Goal: Task Accomplishment & Management: Manage account settings

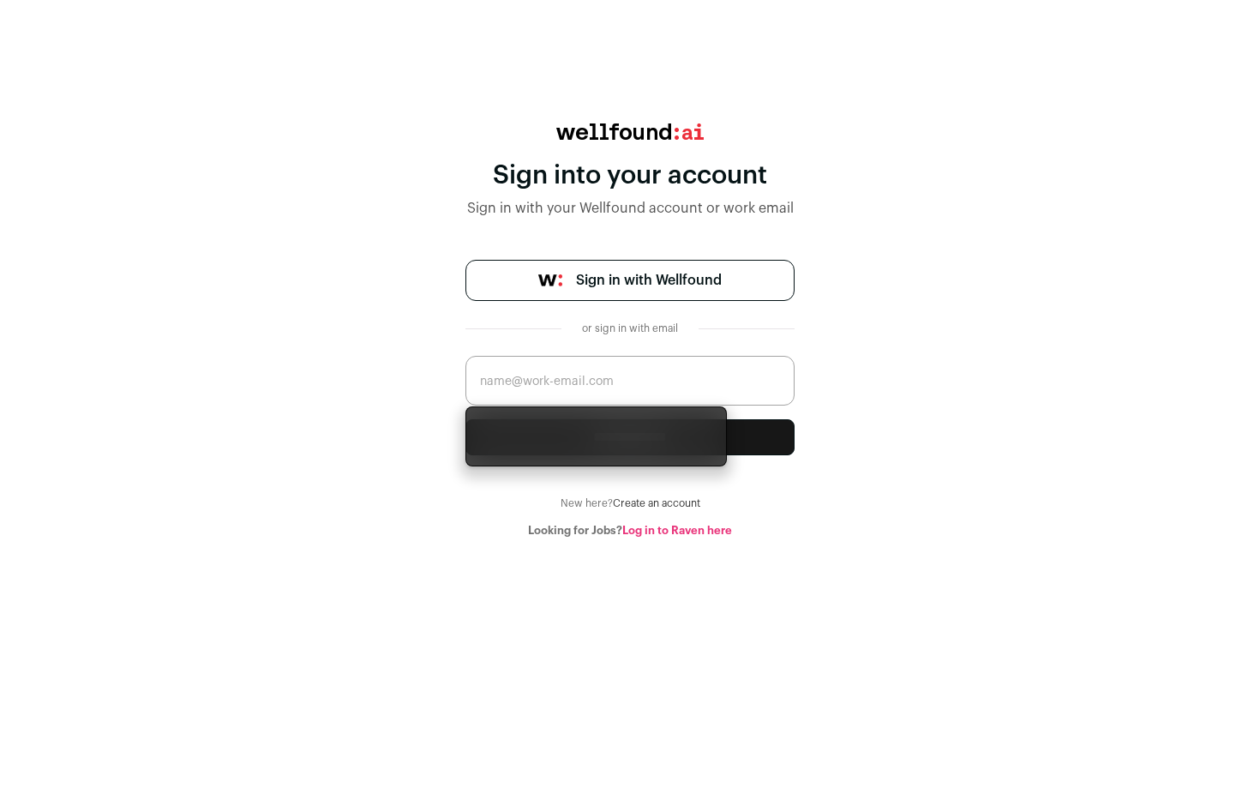
click at [837, 339] on div "**********" at bounding box center [630, 330] width 1260 height 414
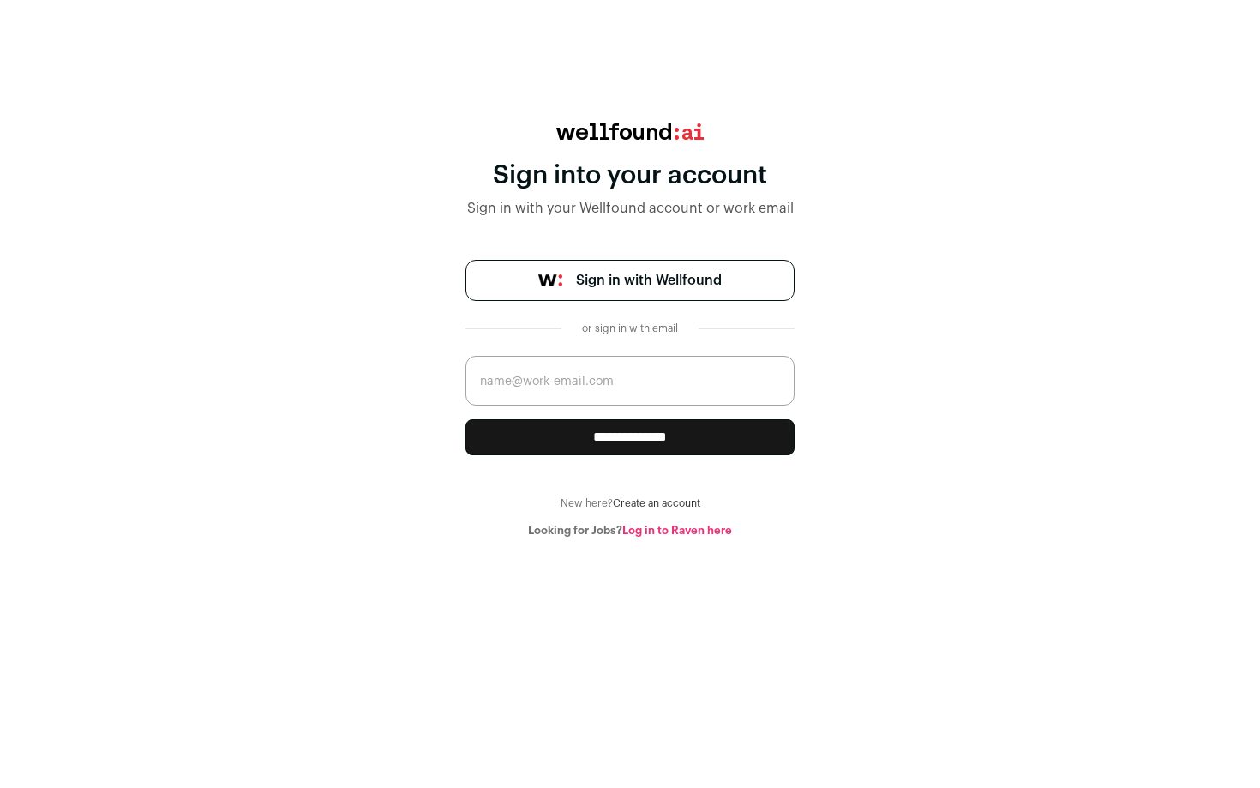
click at [645, 324] on div "or sign in with email" at bounding box center [630, 328] width 110 height 14
click at [645, 322] on div "or sign in with email" at bounding box center [630, 328] width 110 height 14
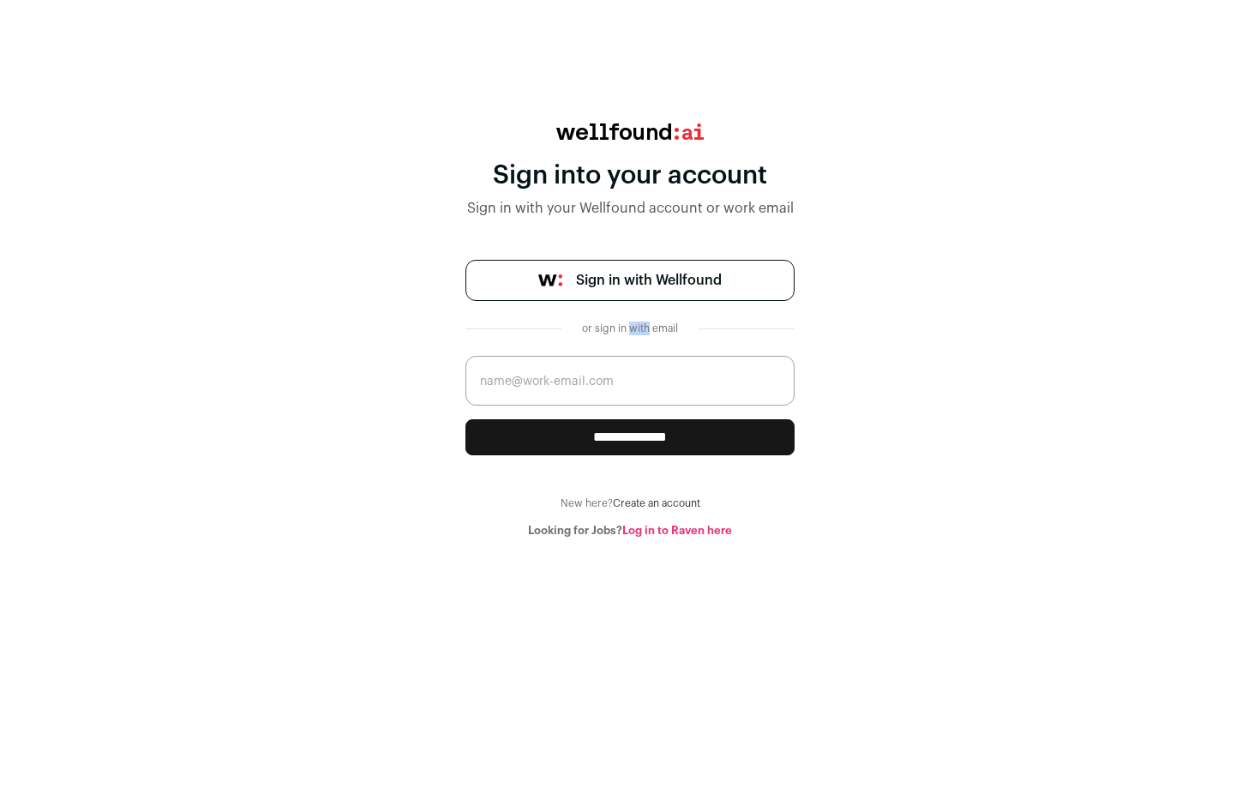
click at [645, 322] on div "or sign in with email" at bounding box center [630, 328] width 110 height 14
